Goal: Browse casually

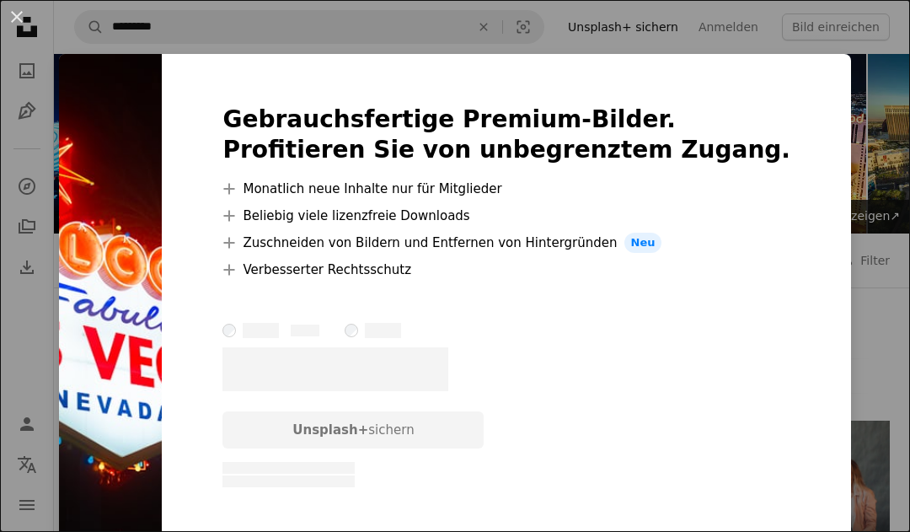
scroll to position [25, 0]
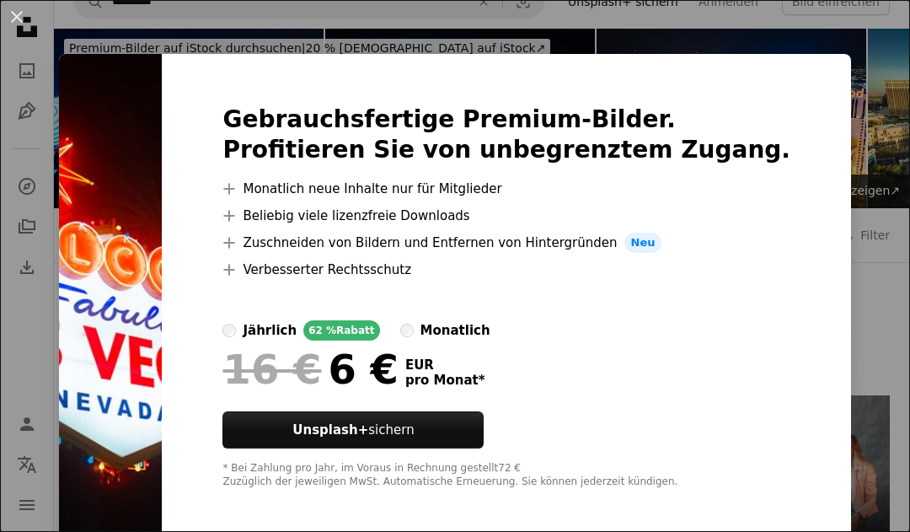
click at [901, 185] on div "An X shape Gebrauchsfertige Premium-Bilder. Profitieren Sie von unbegrenztem Zu…" at bounding box center [455, 266] width 910 height 532
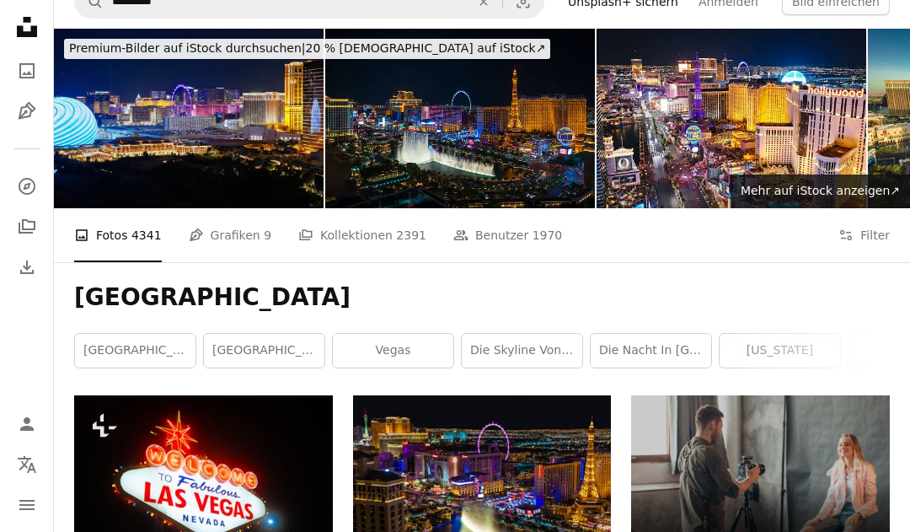
click at [143, 455] on img at bounding box center [203, 481] width 259 height 173
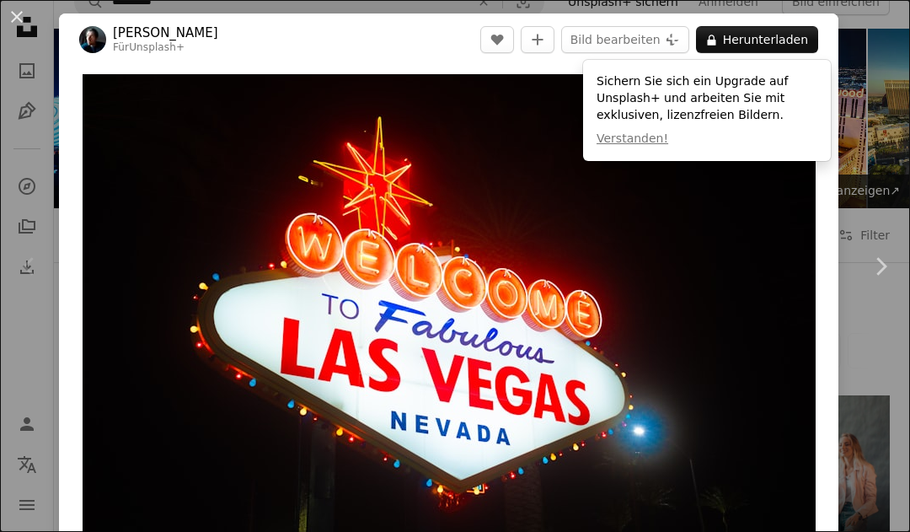
click at [29, 347] on div "Chevron left" at bounding box center [29, 266] width 59 height 162
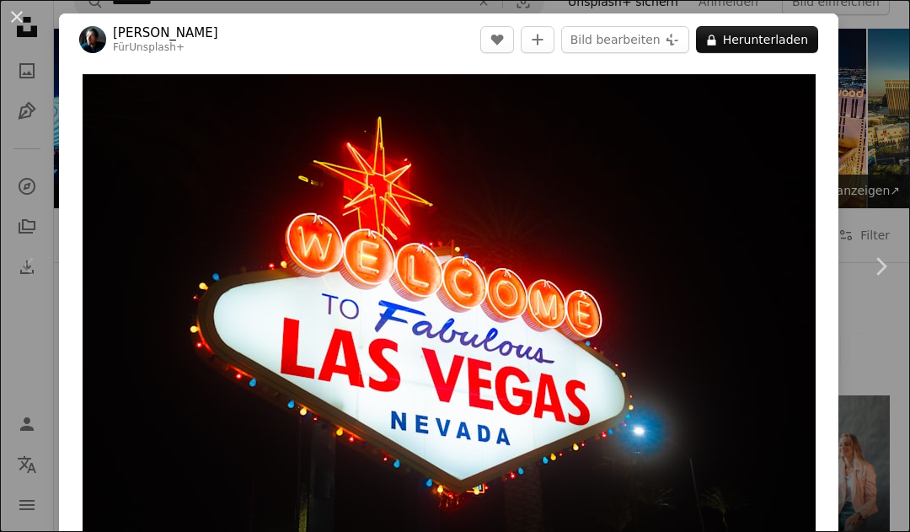
click at [879, 304] on link "Chevron right" at bounding box center [880, 266] width 59 height 162
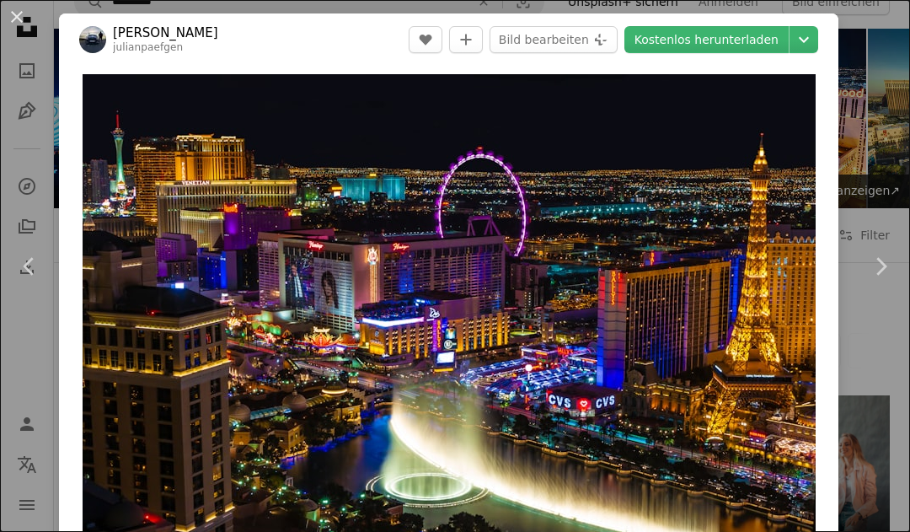
click at [877, 303] on link "Chevron right" at bounding box center [880, 266] width 59 height 162
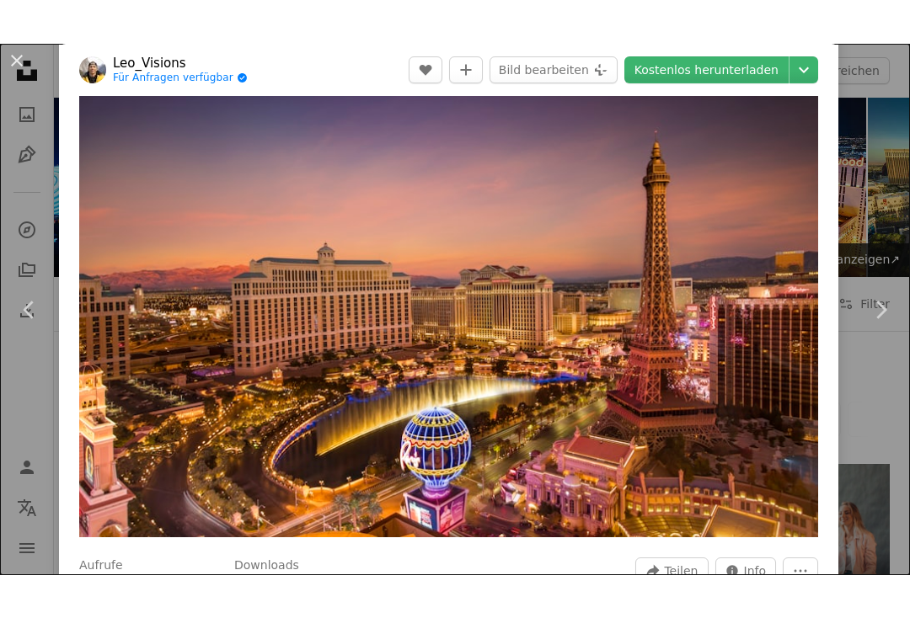
scroll to position [68, 0]
